Goal: Information Seeking & Learning: Learn about a topic

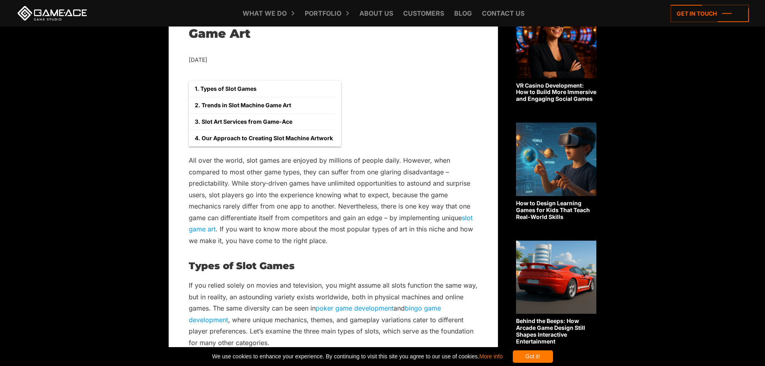
scroll to position [321, 0]
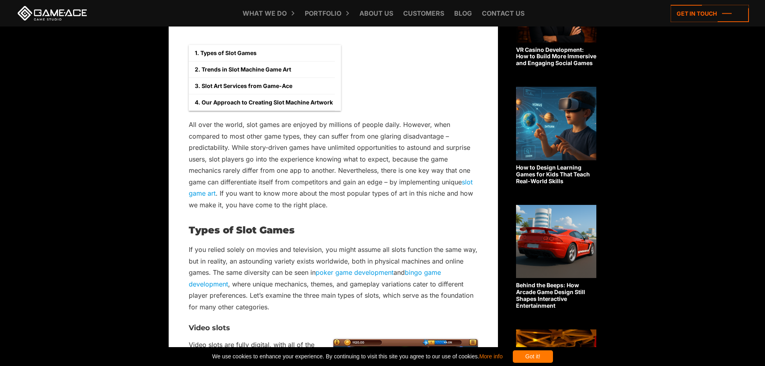
drag, startPoint x: 717, startPoint y: 1, endPoint x: 470, endPoint y: 182, distance: 306.7
drag, startPoint x: 470, startPoint y: 182, endPoint x: 501, endPoint y: 141, distance: 51.4
drag, startPoint x: 501, startPoint y: 141, endPoint x: 476, endPoint y: 120, distance: 32.4
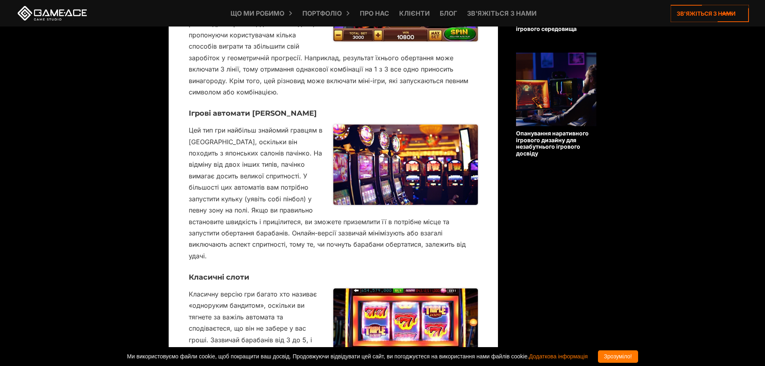
scroll to position [723, 0]
drag, startPoint x: 251, startPoint y: 99, endPoint x: 287, endPoint y: 104, distance: 36.9
click at [287, 109] on h3 "Ігрові автомати [PERSON_NAME]" at bounding box center [333, 113] width 289 height 8
drag, startPoint x: 214, startPoint y: 101, endPoint x: 282, endPoint y: 97, distance: 68.0
click at [282, 108] on font "Ігрові автомати [PERSON_NAME]" at bounding box center [253, 112] width 128 height 9
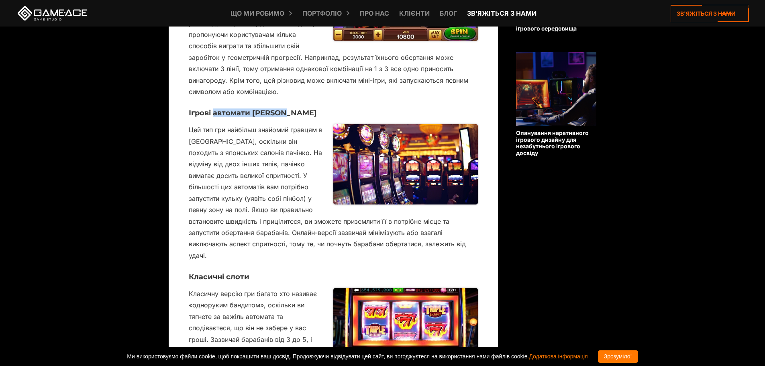
copy font "автомати Пачінко"
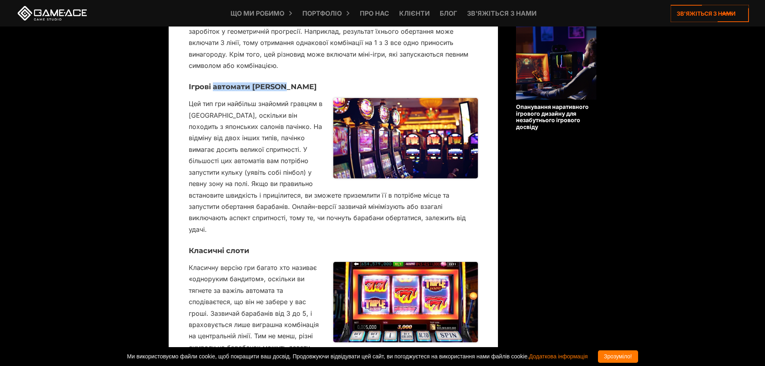
scroll to position [763, 0]
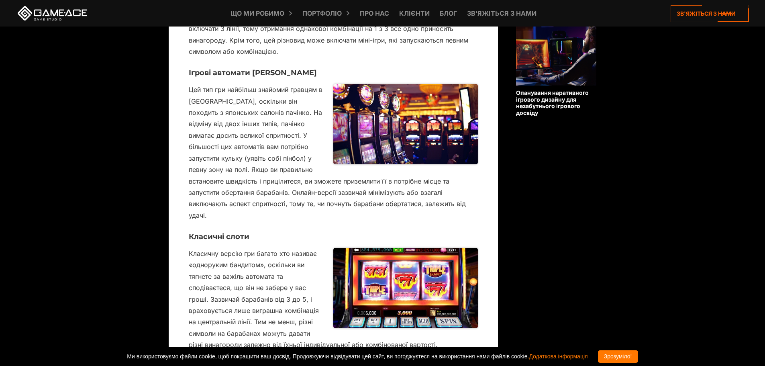
click at [287, 145] on font "Цей тип гри найбільш знайомий гравцям в [GEOGRAPHIC_DATA], оскільки він походит…" at bounding box center [327, 153] width 277 height 134
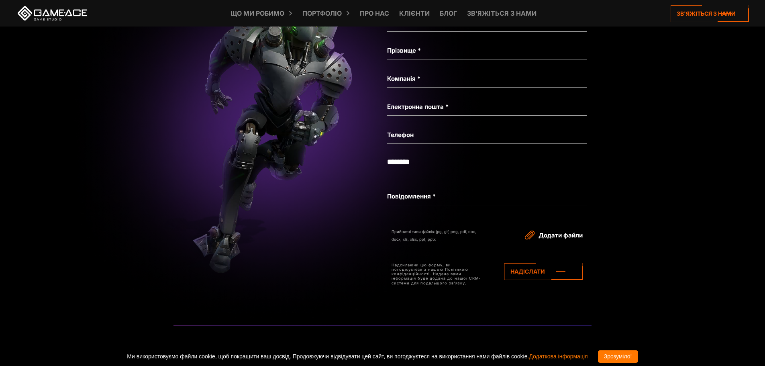
scroll to position [4463, 0]
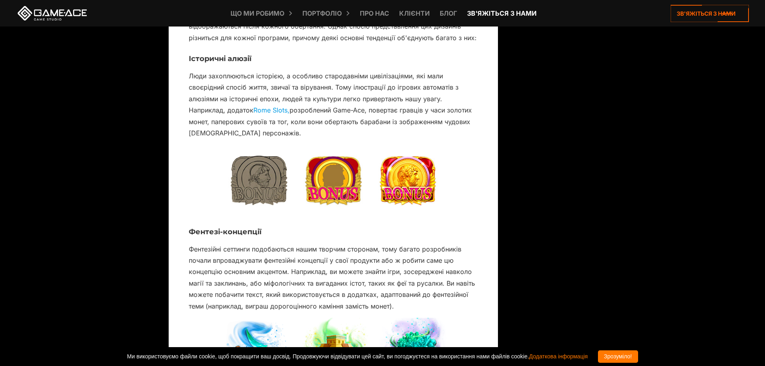
scroll to position [1164, 0]
